Goal: Task Accomplishment & Management: Use online tool/utility

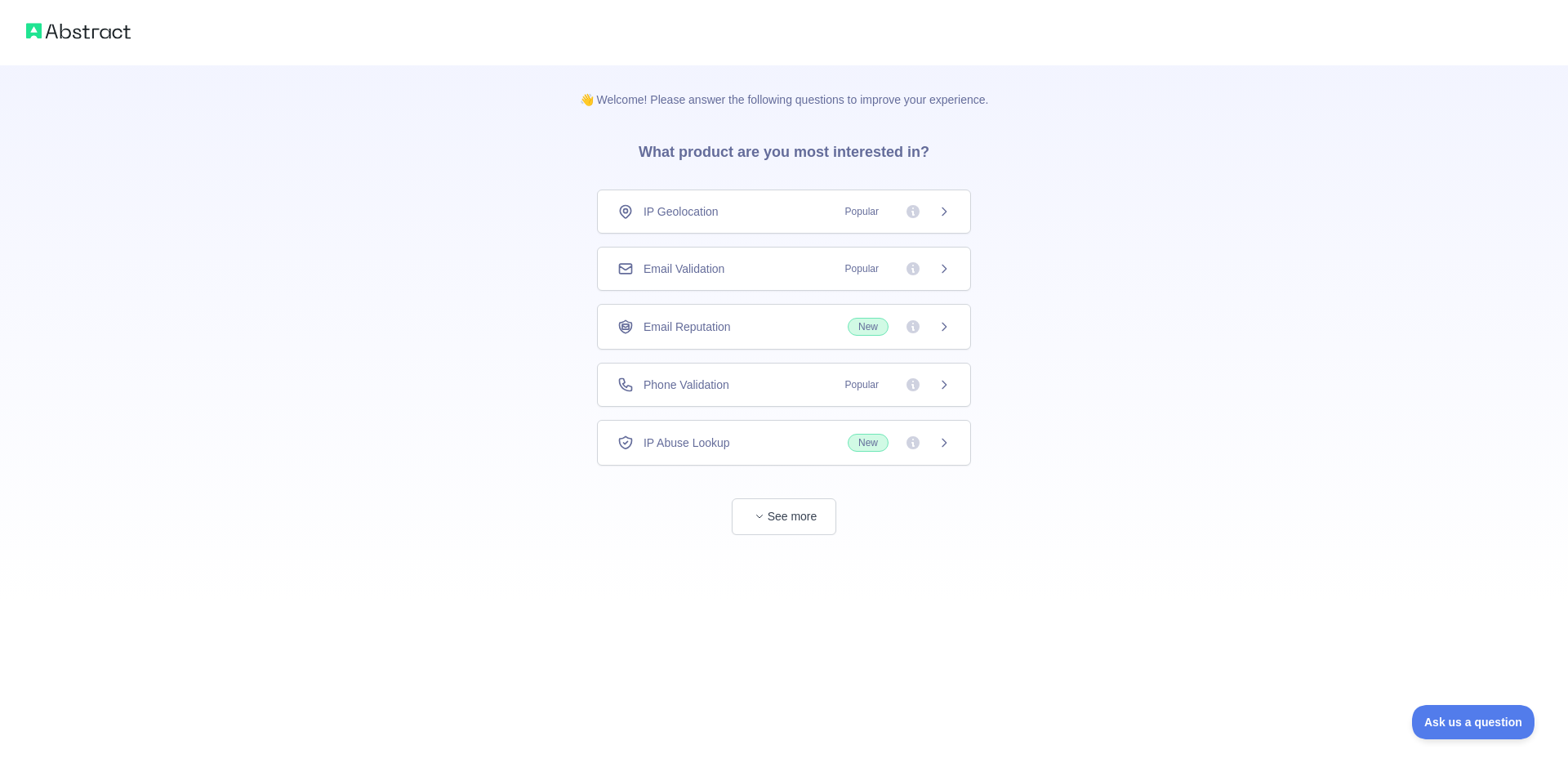
click at [734, 271] on div "Email Validation Popular" at bounding box center [784, 269] width 333 height 17
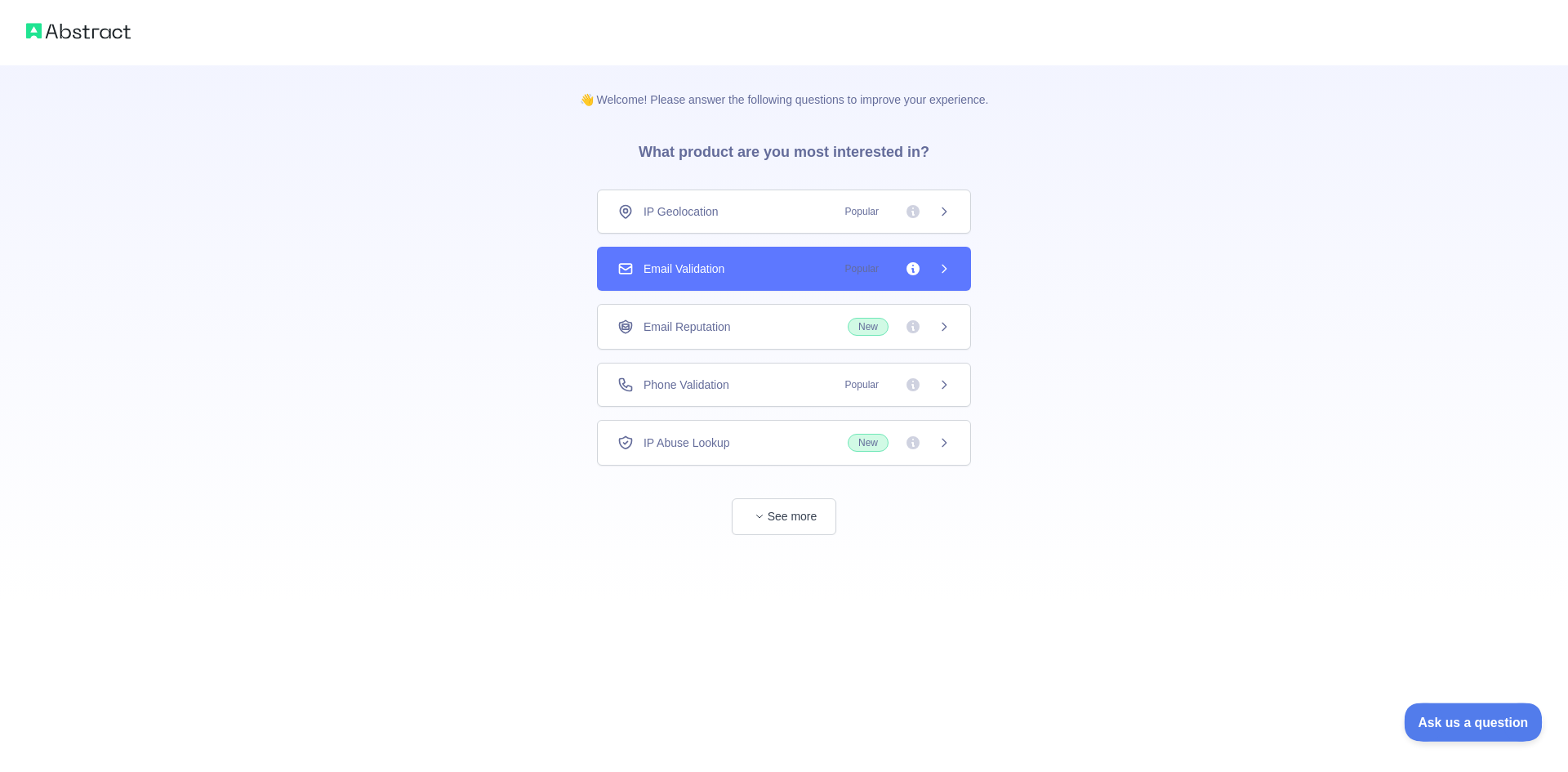
click at [1404, 703] on html "Ask us a question" at bounding box center [1466, 720] width 123 height 34
click at [791, 524] on button "See more" at bounding box center [784, 516] width 105 height 37
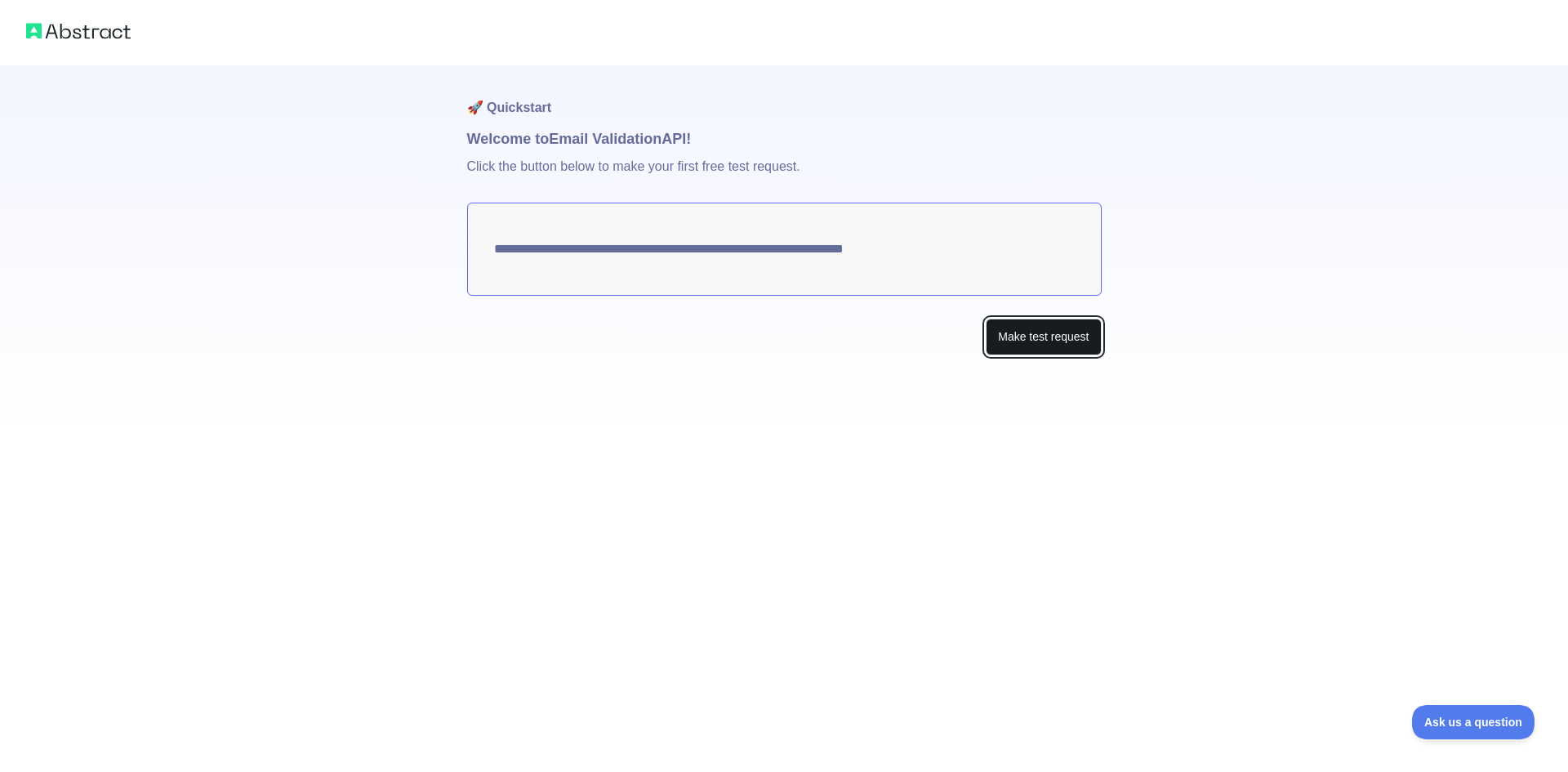
click at [1039, 340] on button "Make test request" at bounding box center [1043, 337] width 115 height 37
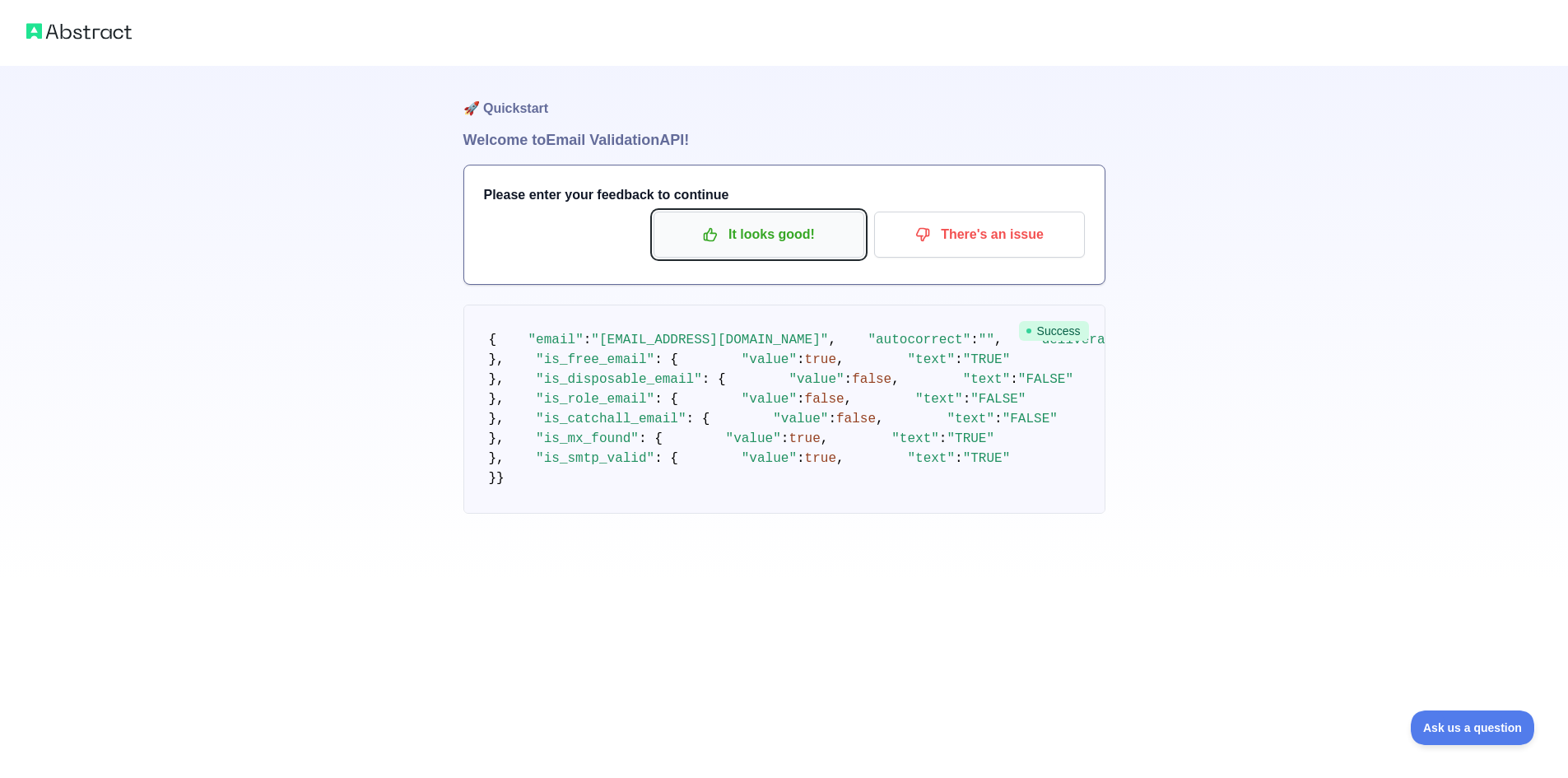
click at [753, 242] on p "It looks good!" at bounding box center [759, 234] width 186 height 28
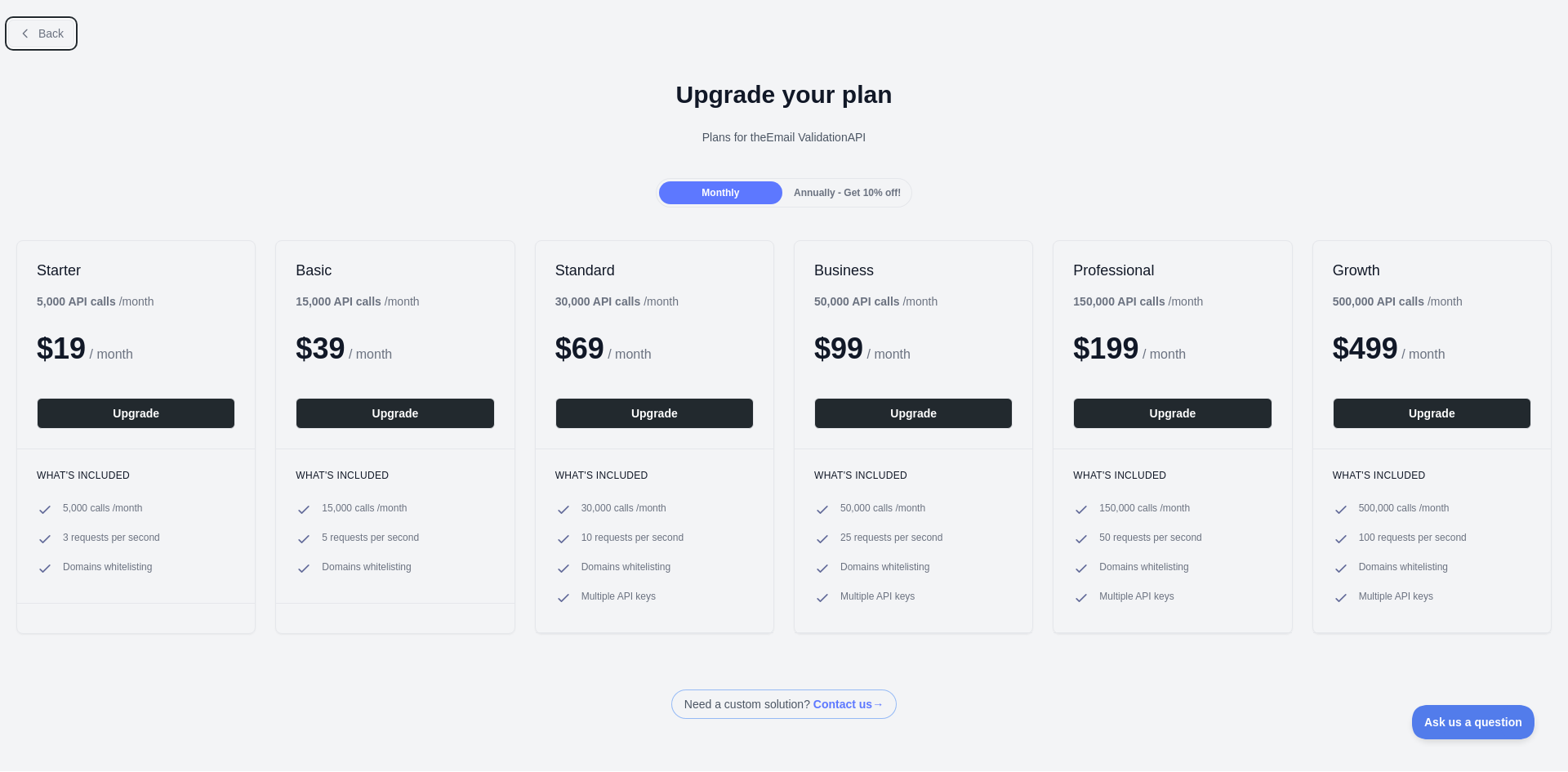
click at [44, 27] on span "Back" at bounding box center [51, 33] width 25 height 13
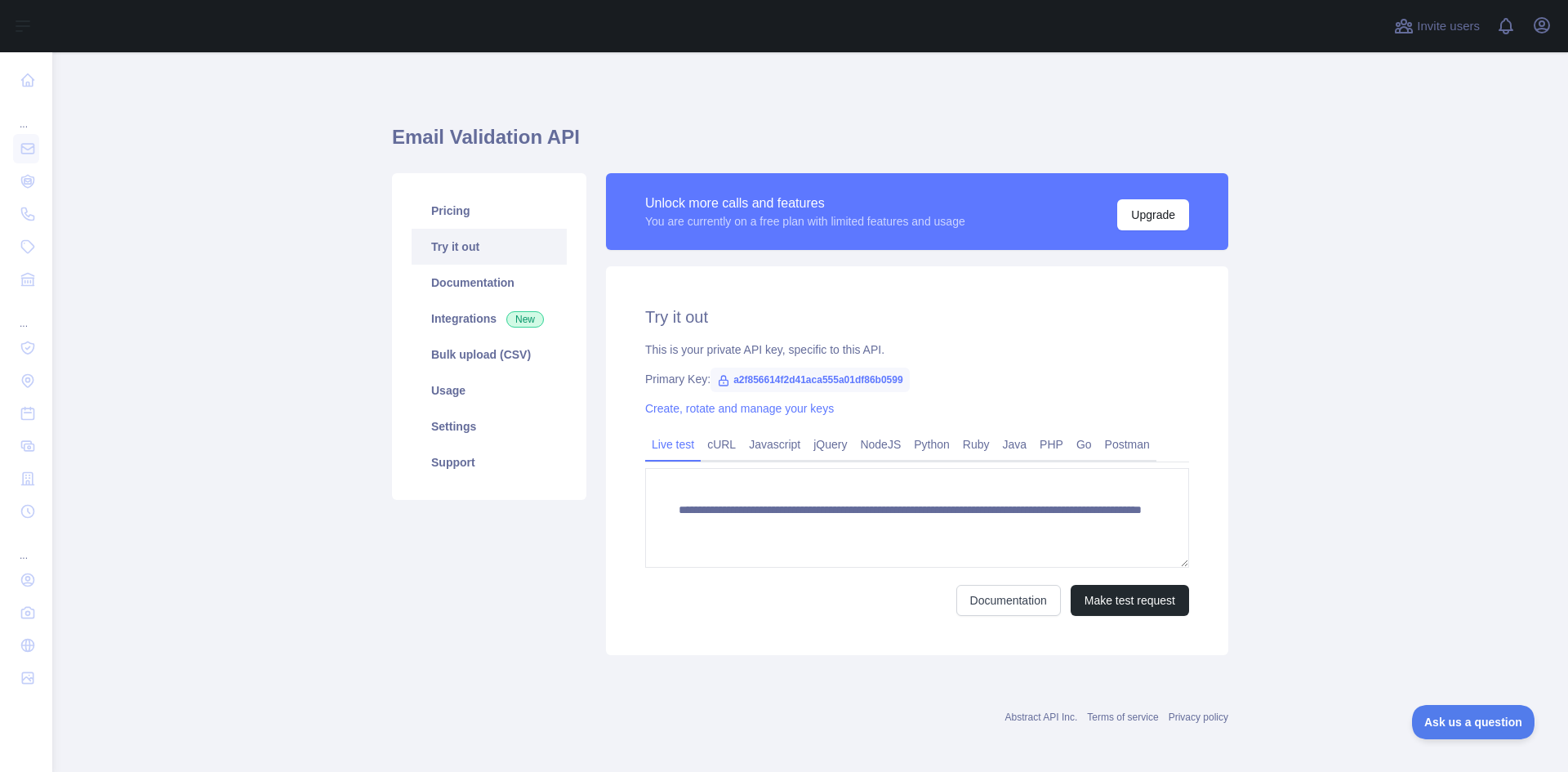
click at [797, 376] on span "a2f856614f2d41aca555a01df86b0599" at bounding box center [809, 379] width 199 height 24
copy span "a2f856614f2d41aca555a01df86b0599"
